Goal: Task Accomplishment & Management: Manage account settings

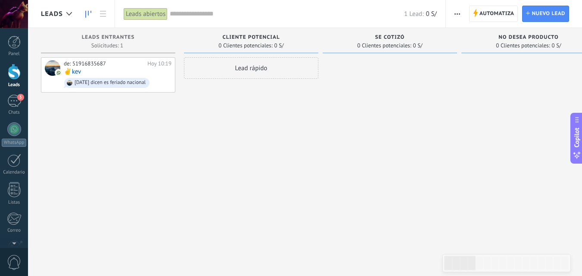
click at [12, 82] on link "Leads" at bounding box center [14, 76] width 28 height 24
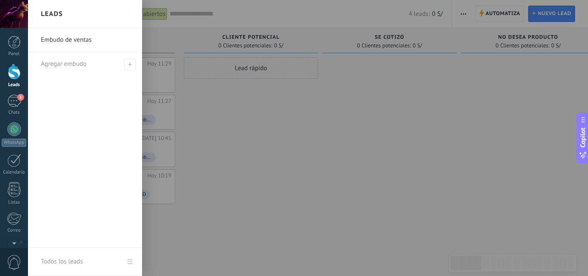
click at [12, 79] on div at bounding box center [14, 72] width 13 height 16
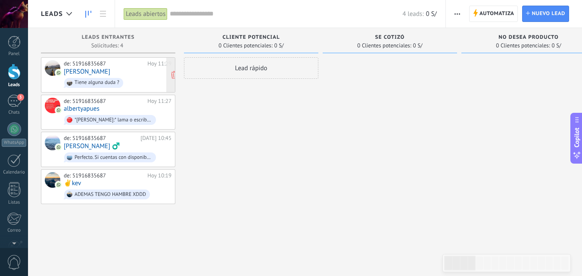
click at [51, 66] on div at bounding box center [52, 67] width 15 height 15
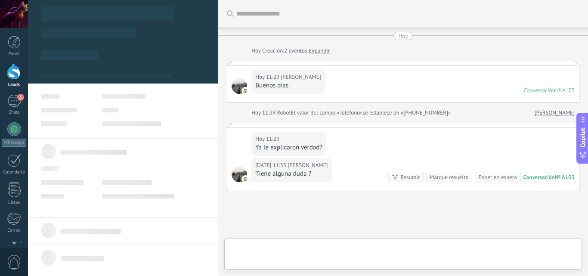
type textarea "**********"
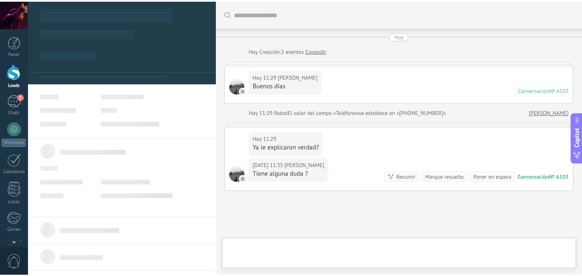
scroll to position [65, 0]
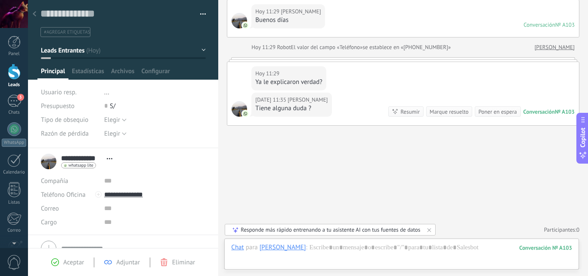
click at [241, 17] on div at bounding box center [239, 20] width 15 height 15
click at [236, 103] on div at bounding box center [239, 108] width 15 height 15
click at [33, 16] on icon at bounding box center [34, 13] width 3 height 5
